Goal: Task Accomplishment & Management: Manage account settings

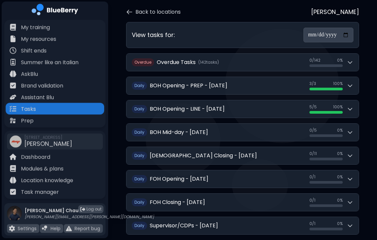
scroll to position [29, 0]
click at [355, 80] on button "Daily BOH Opening - PREP - [DATE] 3 / 3 3 / 3 100 %" at bounding box center [242, 85] width 232 height 17
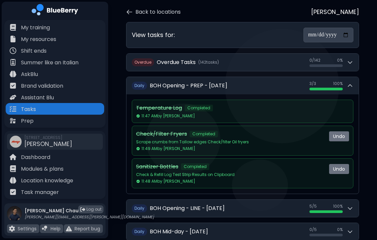
click at [353, 79] on button "Daily BOH Opening - PREP - [DATE] 3 / 3 3 / 3 100 %" at bounding box center [242, 85] width 232 height 17
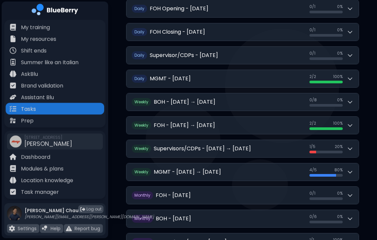
click at [349, 99] on icon at bounding box center [350, 102] width 7 height 7
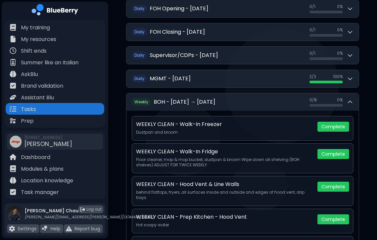
click at [347, 99] on icon at bounding box center [350, 102] width 7 height 7
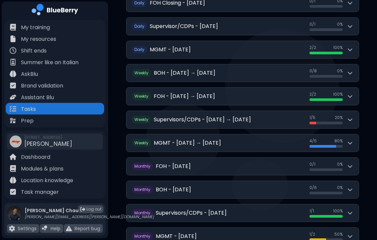
click at [348, 116] on icon at bounding box center [350, 119] width 7 height 7
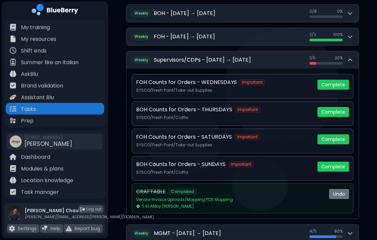
scroll to position [288, 0]
click at [351, 56] on icon at bounding box center [350, 59] width 7 height 7
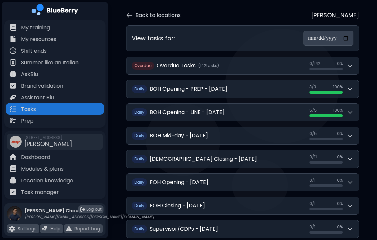
scroll to position [0, 0]
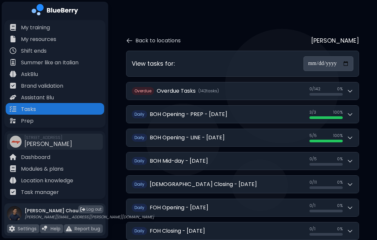
click at [346, 86] on div "0 / 142 0 / 142 0 %" at bounding box center [332, 90] width 44 height 9
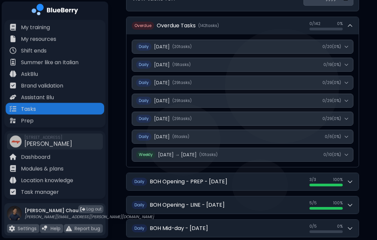
scroll to position [65, 0]
click at [339, 152] on div "0 / 10 ( 0 %)" at bounding box center [332, 154] width 18 height 5
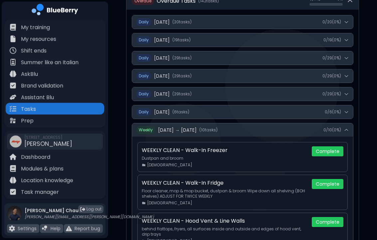
click at [344, 123] on button "Weekly [DATE] → [DATE] ( 10 task s ) 0 / 10 ( 0 %)" at bounding box center [242, 129] width 221 height 13
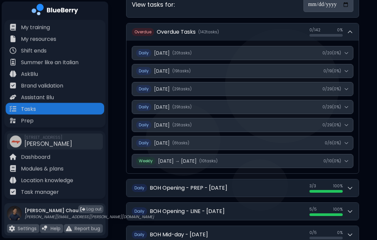
scroll to position [59, 0]
click at [44, 193] on p "Task manager" at bounding box center [40, 192] width 38 height 8
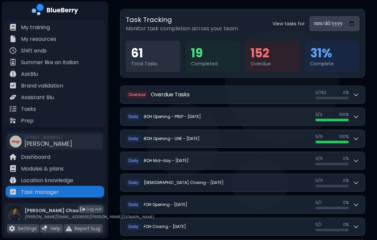
click at [357, 93] on icon at bounding box center [356, 95] width 7 height 7
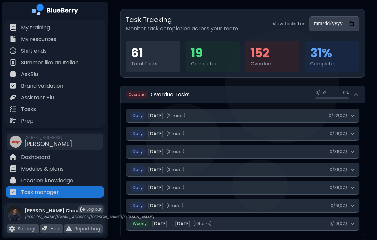
click at [354, 114] on icon at bounding box center [352, 115] width 5 height 5
click at [353, 115] on icon at bounding box center [352, 115] width 5 height 5
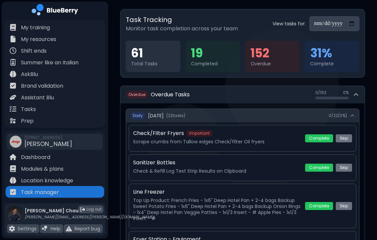
click at [356, 113] on button "Daily [DATE] ( 22 task s ) 0 / 22 ( 0 %)" at bounding box center [242, 115] width 233 height 13
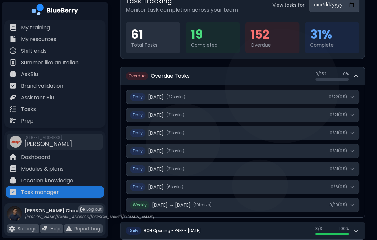
scroll to position [61, 0]
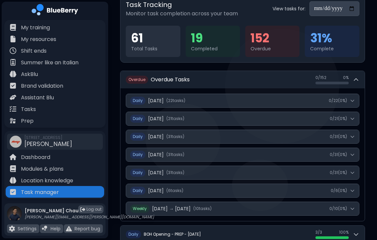
click at [356, 77] on icon at bounding box center [356, 79] width 7 height 7
